Goal: Find specific page/section: Find specific page/section

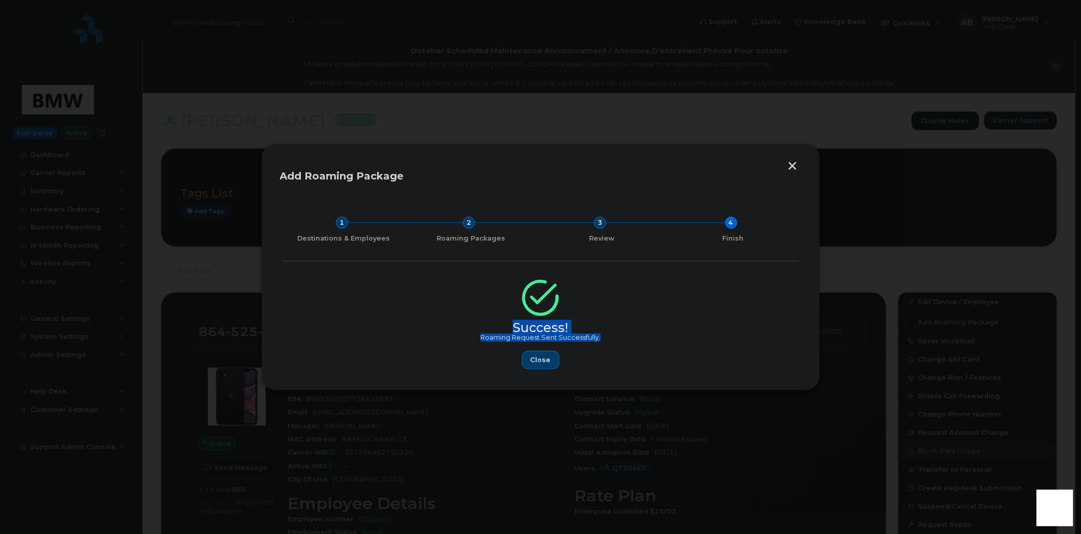
click at [788, 171] on button "button" at bounding box center [792, 167] width 15 height 11
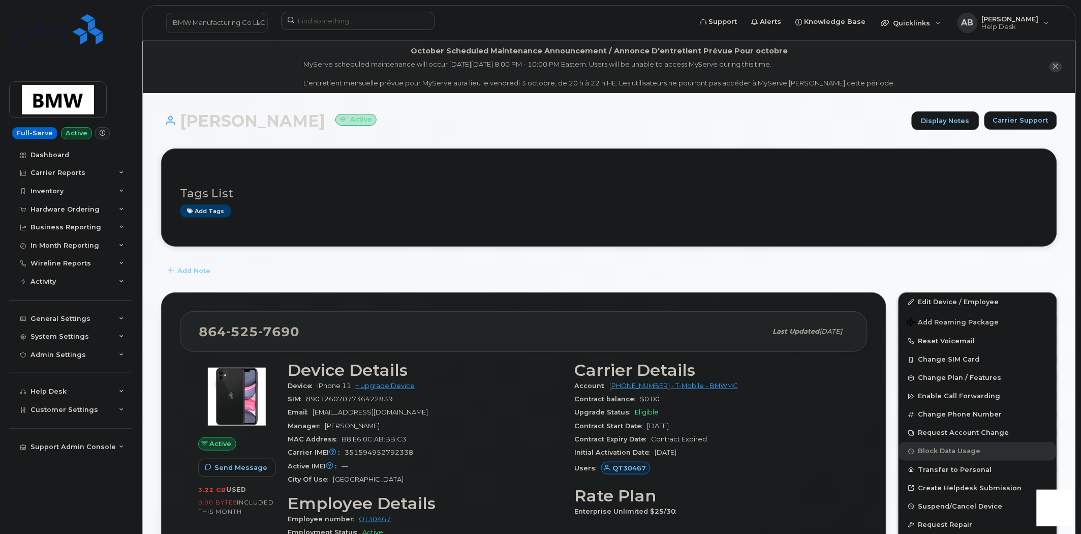
click at [328, 31] on div at bounding box center [483, 23] width 420 height 22
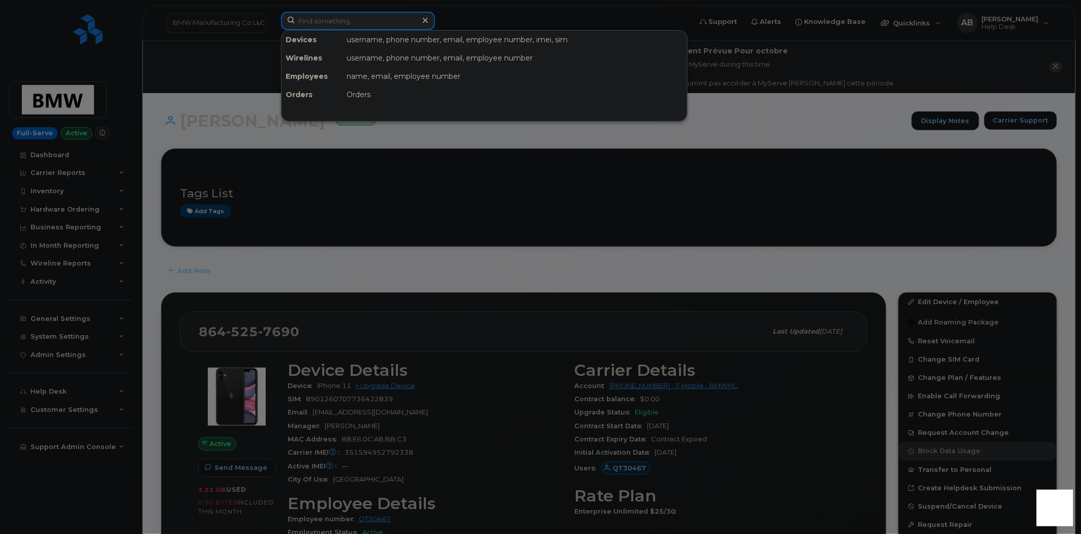
click at [327, 23] on input at bounding box center [358, 21] width 154 height 18
paste input "[PHONE_NUMBER]"
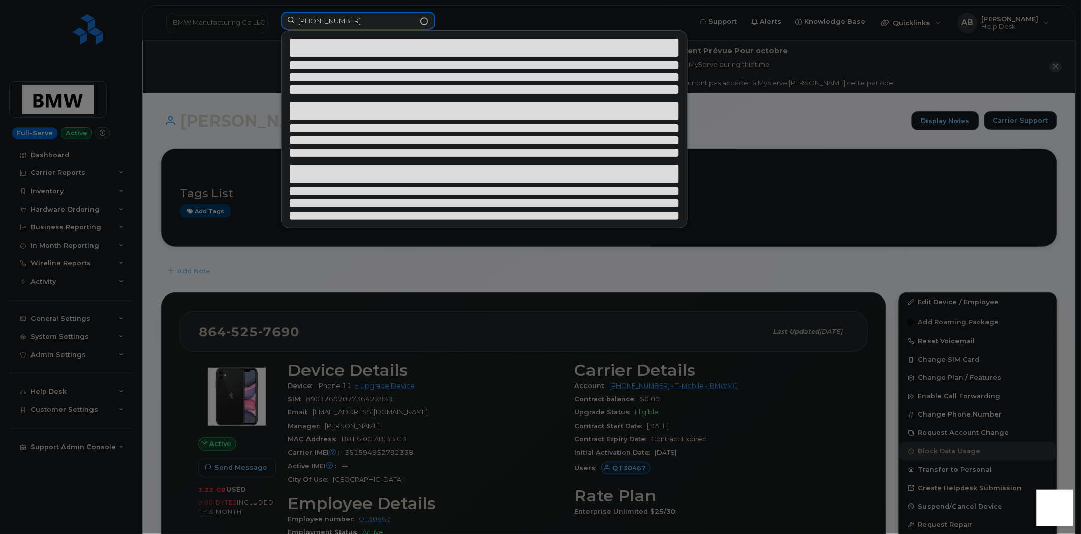
type input "[PHONE_NUMBER]"
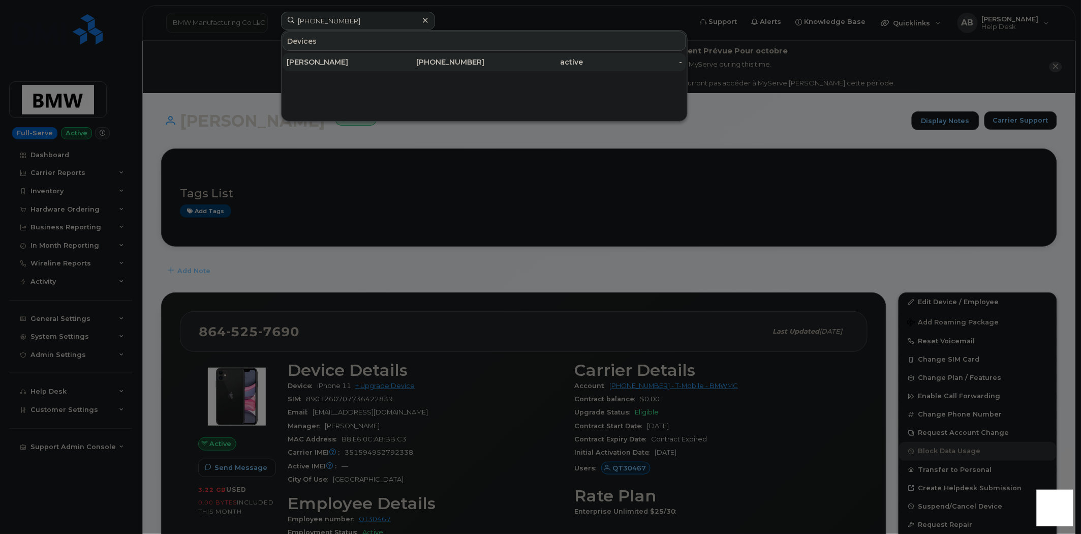
click at [347, 62] on div "[PERSON_NAME]" at bounding box center [336, 62] width 99 height 10
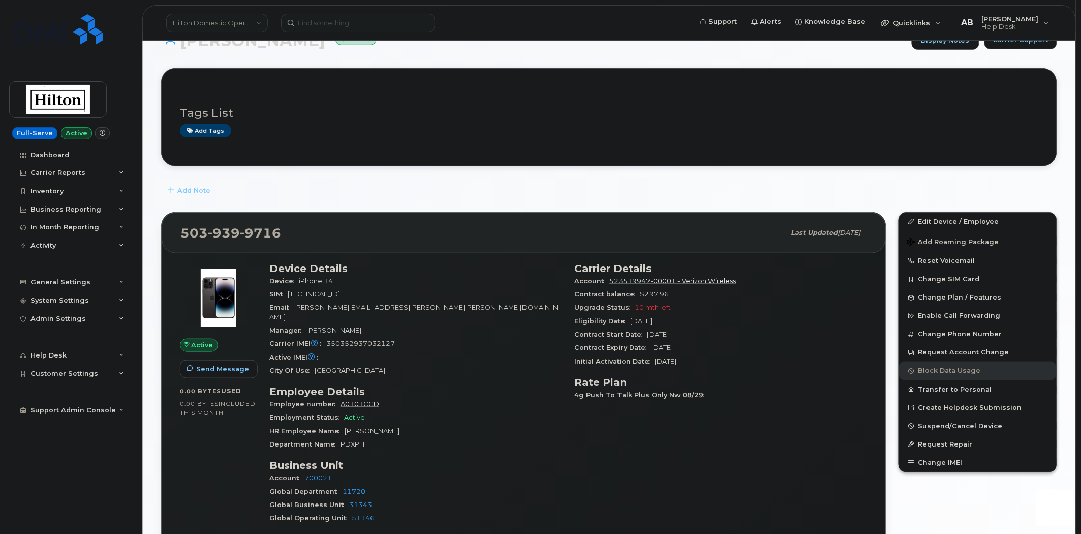
scroll to position [169, 0]
